Goal: Check status: Check status

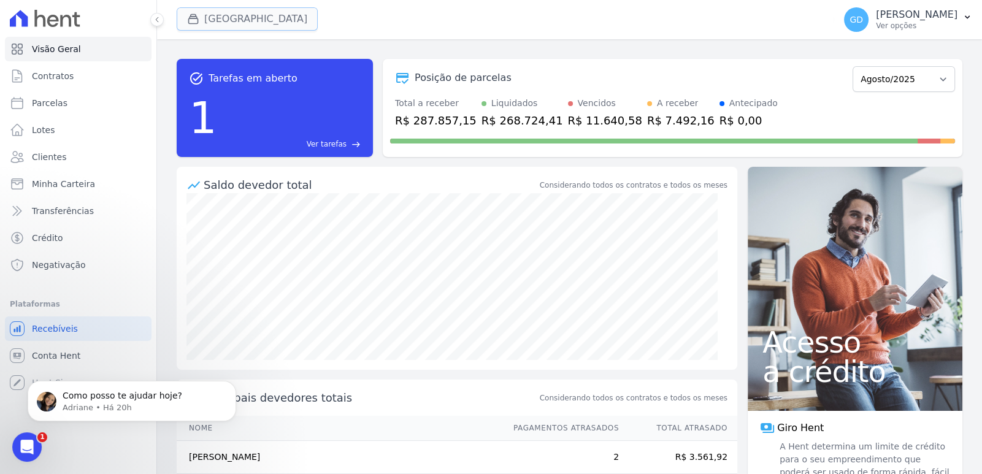
click at [254, 20] on button "[GEOGRAPHIC_DATA]" at bounding box center [247, 18] width 141 height 23
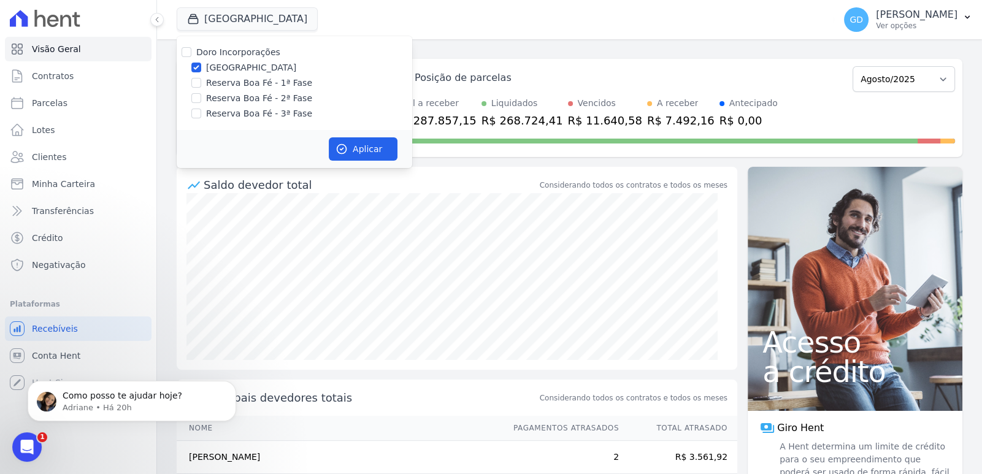
click at [232, 54] on label "Doro Incorporações" at bounding box center [238, 52] width 84 height 10
click at [191, 54] on input "Doro Incorporações" at bounding box center [187, 52] width 10 height 10
checkbox input "true"
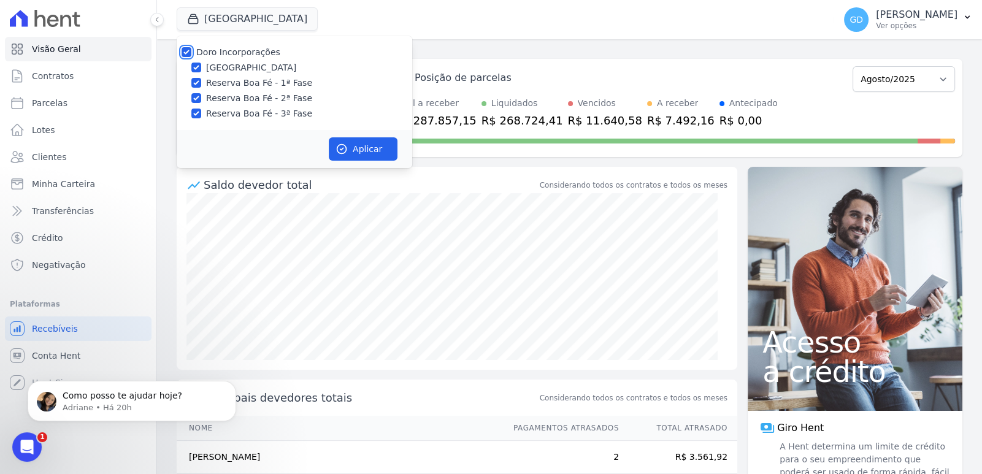
checkbox input "true"
click at [233, 56] on label "Doro Incorporações" at bounding box center [238, 52] width 84 height 10
click at [191, 56] on input "Doro Incorporações" at bounding box center [187, 52] width 10 height 10
checkbox input "false"
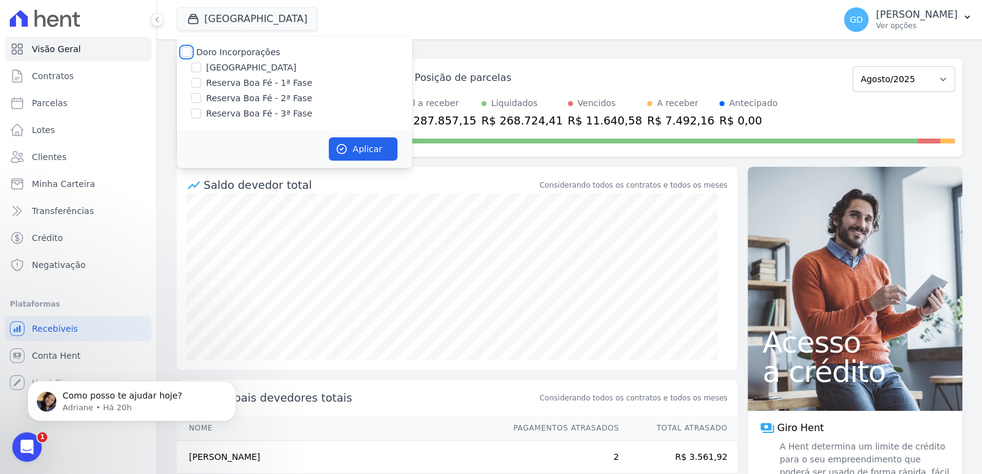
checkbox input "false"
click at [239, 81] on label "Reserva Boa Fé - 1ª Fase" at bounding box center [259, 83] width 106 height 13
click at [201, 81] on input "Reserva Boa Fé - 1ª Fase" at bounding box center [196, 83] width 10 height 10
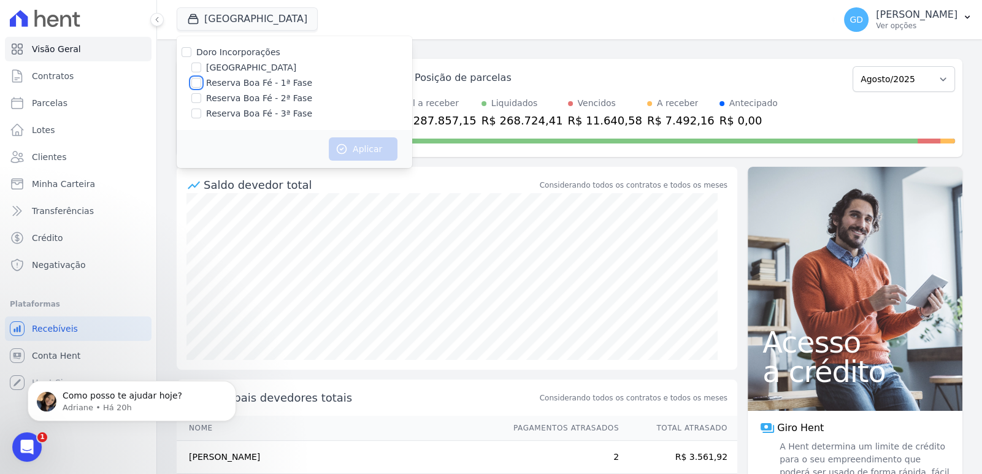
checkbox input "true"
click at [399, 172] on div "Saldo devedor total Considerando todos os contratos e todos os meses" at bounding box center [457, 180] width 561 height 26
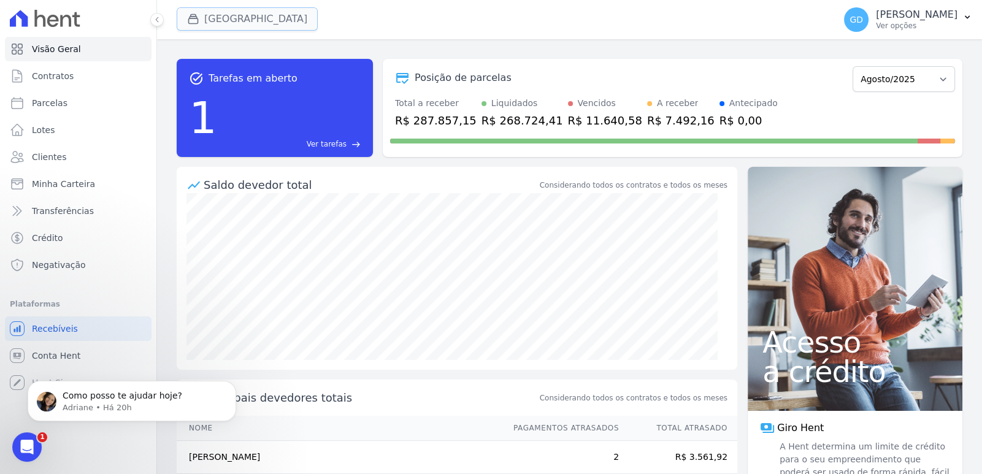
click at [267, 12] on button "[GEOGRAPHIC_DATA]" at bounding box center [247, 18] width 141 height 23
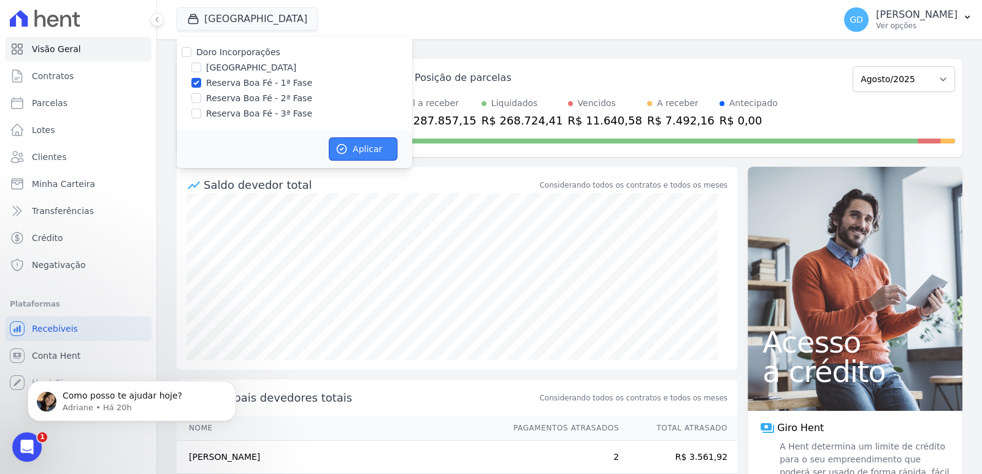
click at [358, 154] on button "Aplicar" at bounding box center [363, 148] width 69 height 23
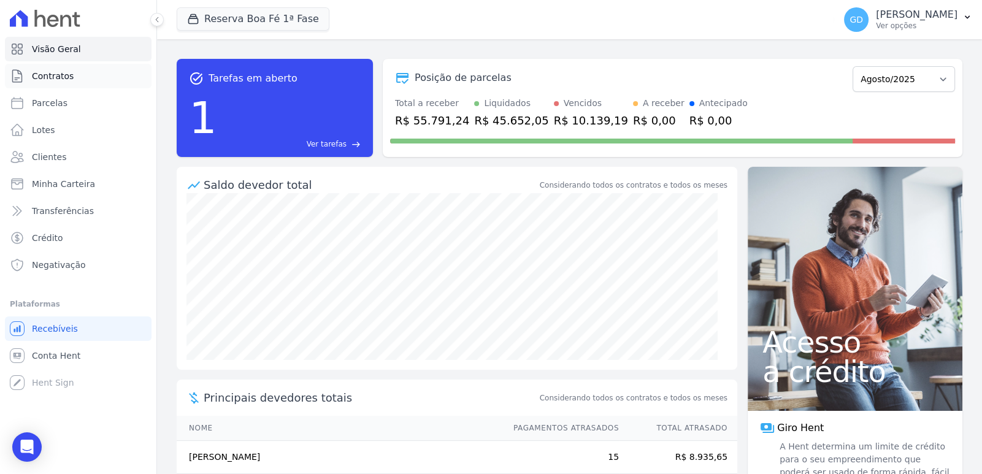
click at [66, 72] on span "Contratos" at bounding box center [53, 76] width 42 height 12
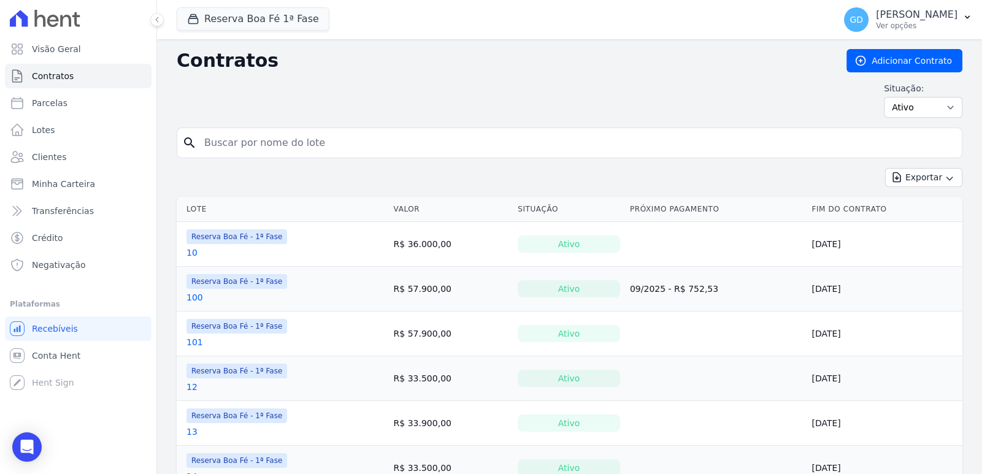
click at [264, 146] on input "search" at bounding box center [577, 143] width 760 height 25
type input "5"
type input "49"
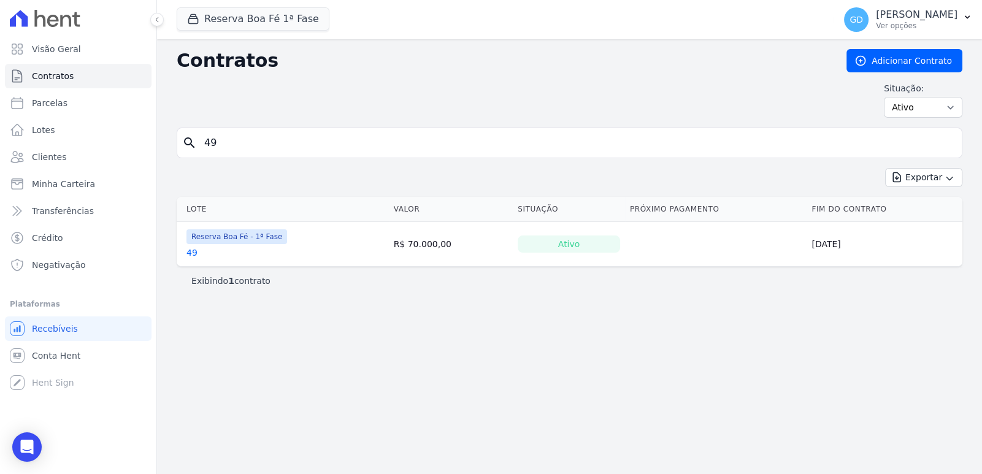
click at [194, 256] on link "49" at bounding box center [192, 253] width 11 height 12
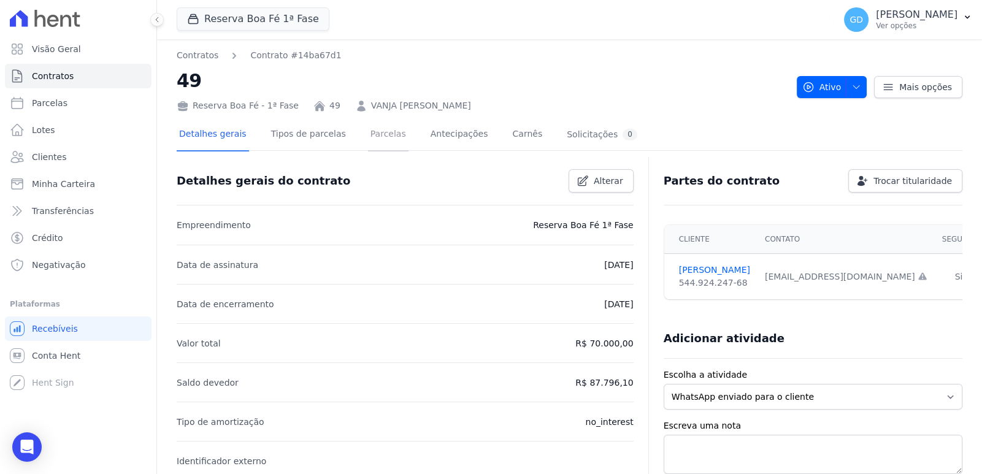
click at [368, 144] on link "Parcelas" at bounding box center [388, 135] width 40 height 33
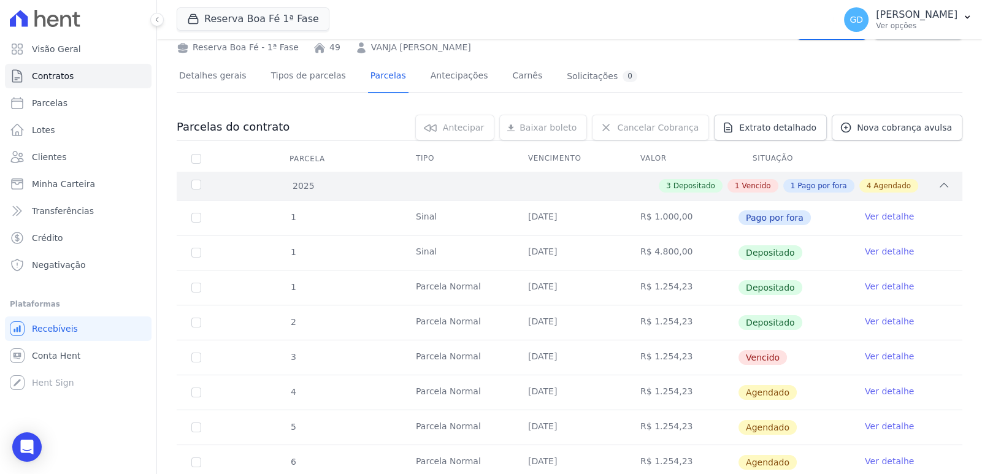
scroll to position [61, 0]
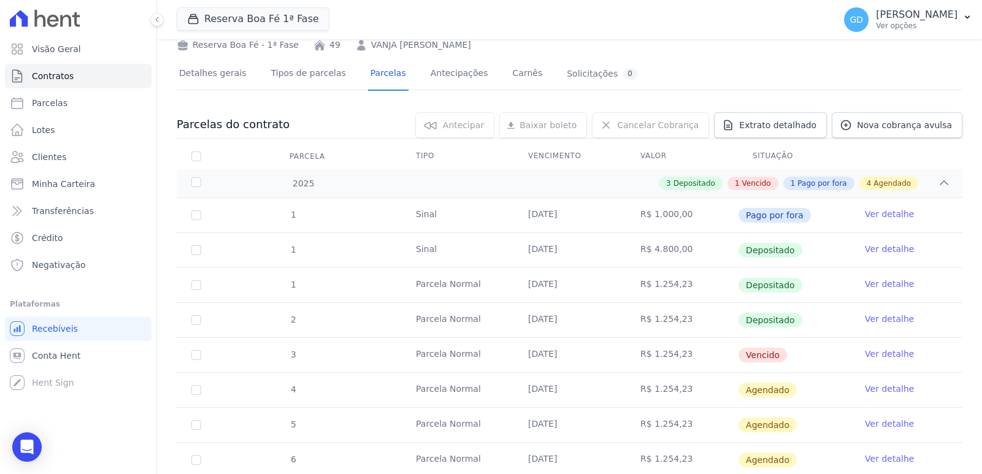
drag, startPoint x: 665, startPoint y: 352, endPoint x: 637, endPoint y: 353, distance: 27.6
click at [637, 353] on td "R$ 1.254,23" at bounding box center [682, 355] width 112 height 34
click at [683, 353] on td "R$ 1.254,23" at bounding box center [682, 355] width 112 height 34
click at [671, 354] on td "R$ 1.254,23" at bounding box center [682, 355] width 112 height 34
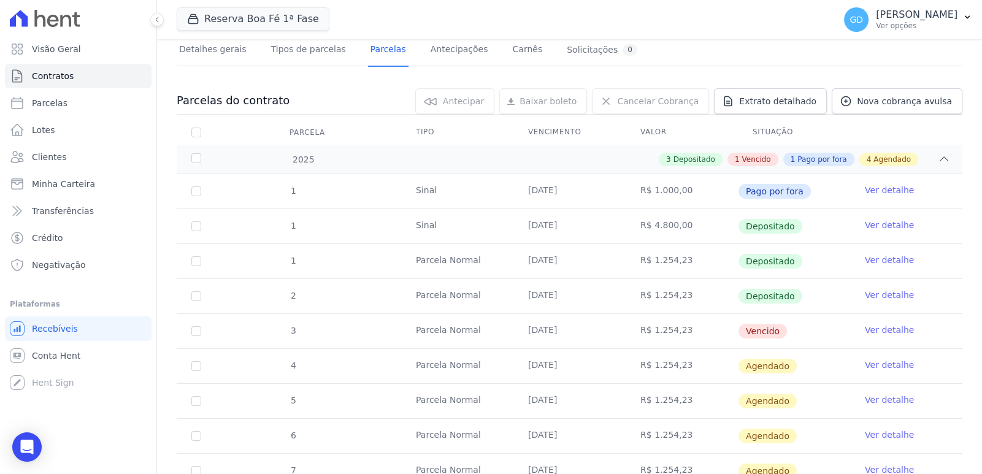
scroll to position [0, 0]
